Goal: Task Accomplishment & Management: Manage account settings

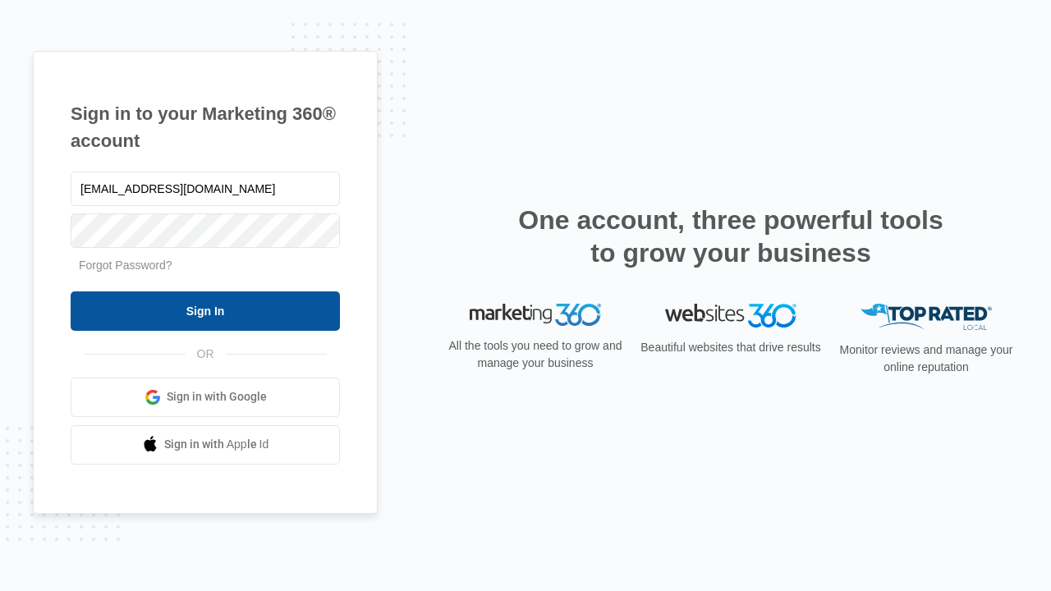
click at [205, 310] on input "Sign In" at bounding box center [205, 310] width 269 height 39
